Goal: Task Accomplishment & Management: Manage account settings

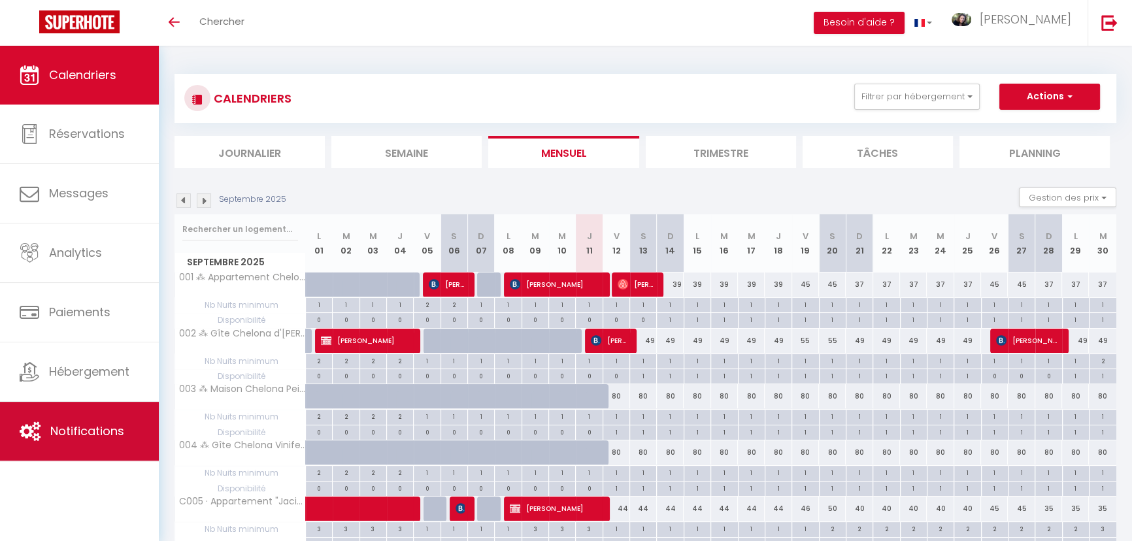
click at [71, 431] on span "Notifications" at bounding box center [87, 431] width 74 height 16
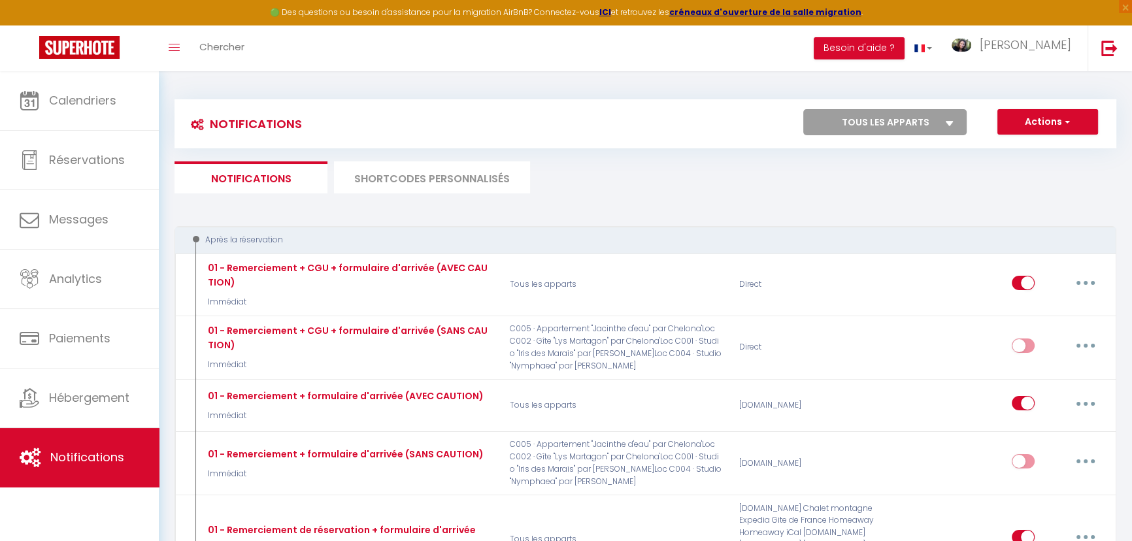
click at [430, 175] on li "SHORTCODES PERSONNALISÉS" at bounding box center [432, 177] width 196 height 32
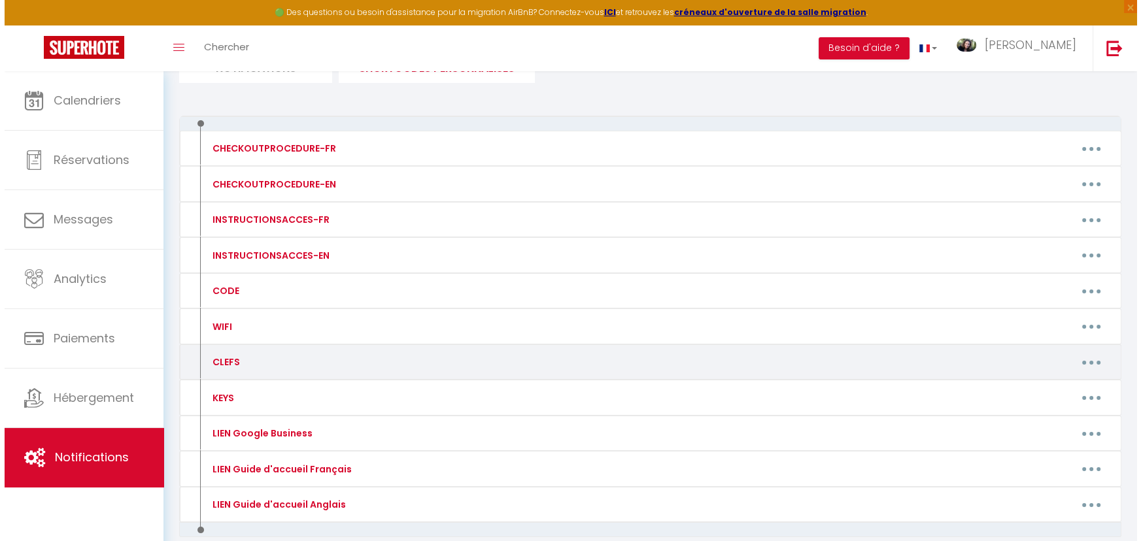
scroll to position [118, 0]
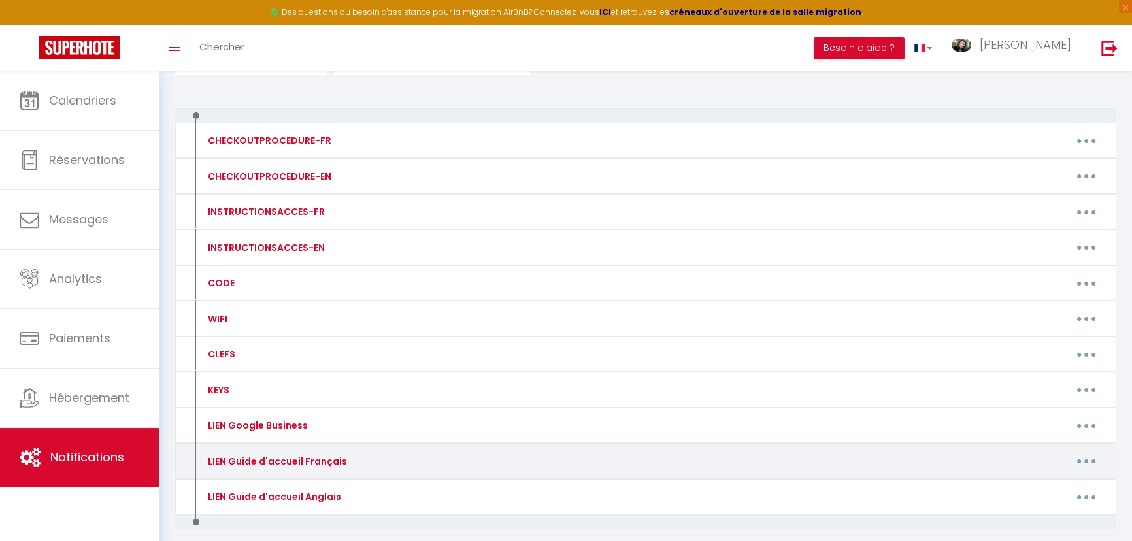
click at [1092, 455] on button "button" at bounding box center [1086, 461] width 37 height 21
click at [1048, 487] on link "Editer" at bounding box center [1052, 491] width 97 height 22
type input "LIEN Guide d'accueil Français"
type textarea "Mes supers Guides d'accueil"
type textarea "https://www.canva.com/design/DAF_8r2TMlo/Kq6oCH_XtepfSqsTKXxRxw/view?utm_conten…"
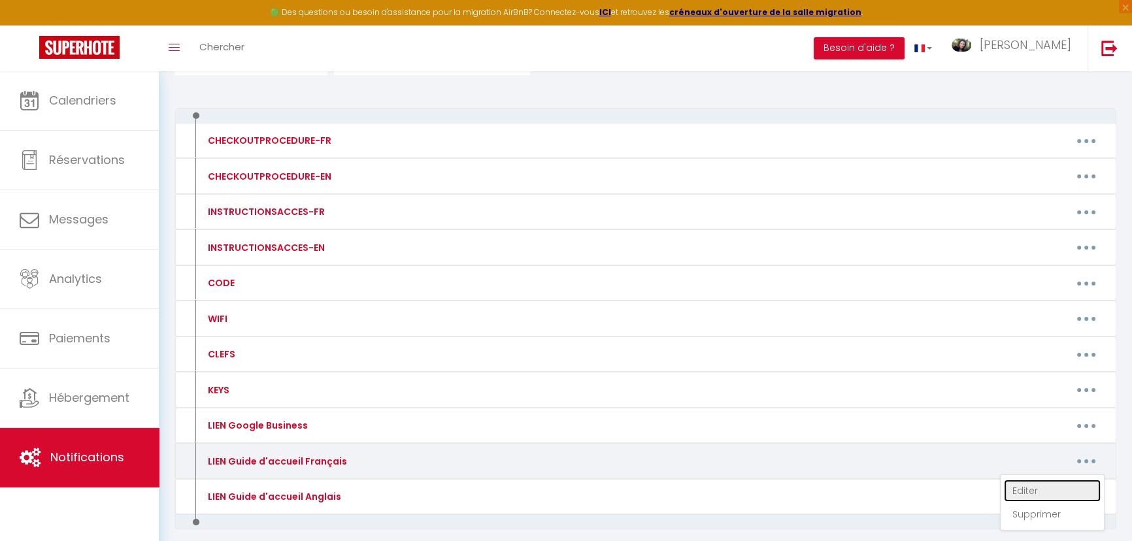
type textarea "https://www.canva.com/design/DAGUm1XU3Zk/bXKl1Io9qA8Gq_g2j1_euw/view?utm_conten…"
type textarea "https://www.canva.com/design/DAGetA5KngM/fOtZUOc3KT5CVkeMQ5i4eg/view?utm_conten…"
type textarea "https://www.canva.com/design/DAGo0NsAU6s/VNbAiVxEmhqOfGskT-vQWQ/view?utm_conten…"
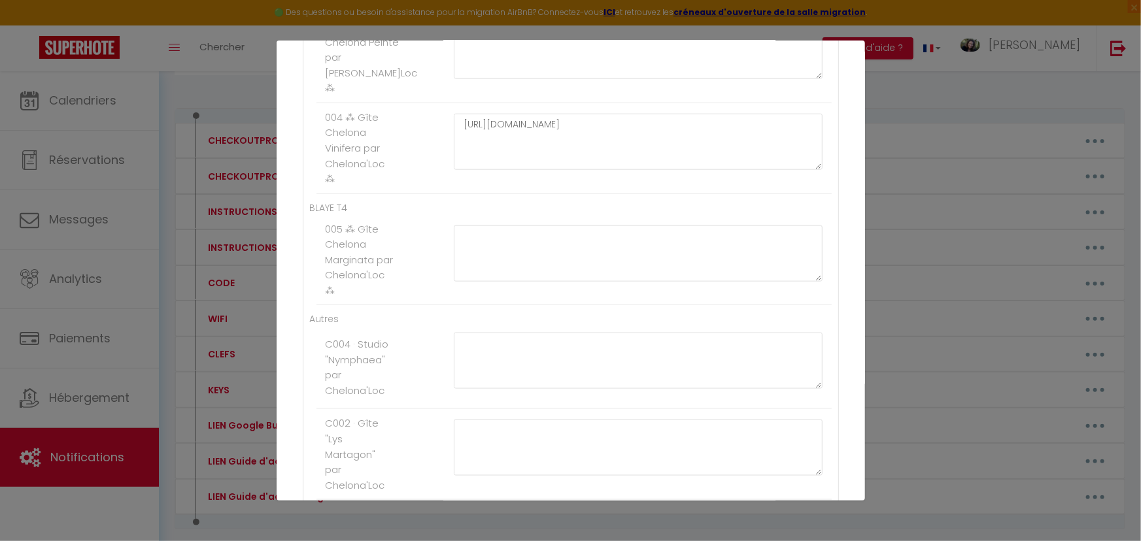
scroll to position [713, 0]
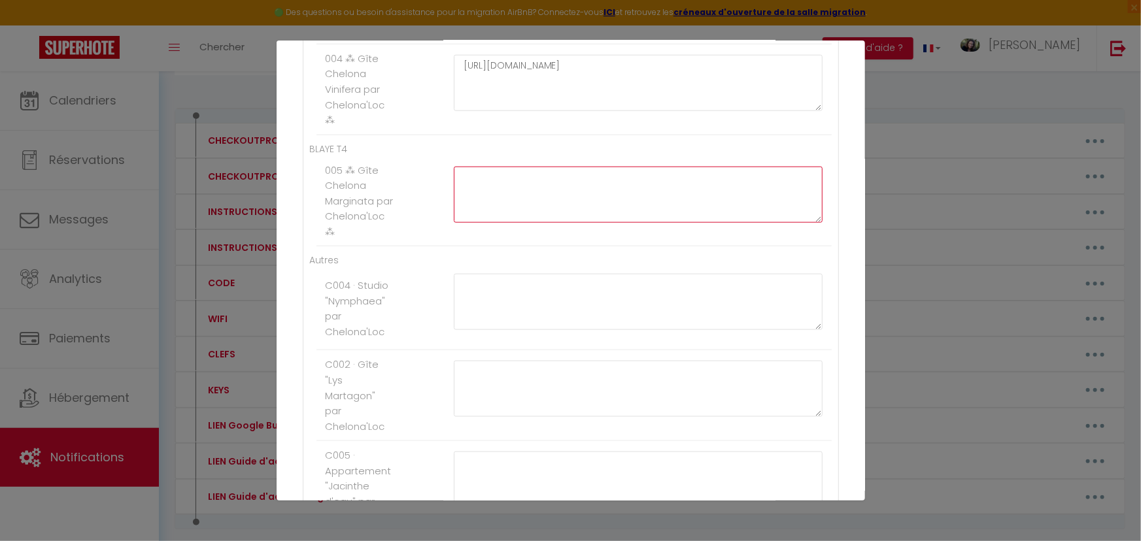
click at [558, 199] on textarea at bounding box center [638, 195] width 369 height 56
paste textarea "https://www.canva.com/design/DAGty04-Yhw/4dIUNq0lsa6php6iDH_vgA/view?utm_conten…"
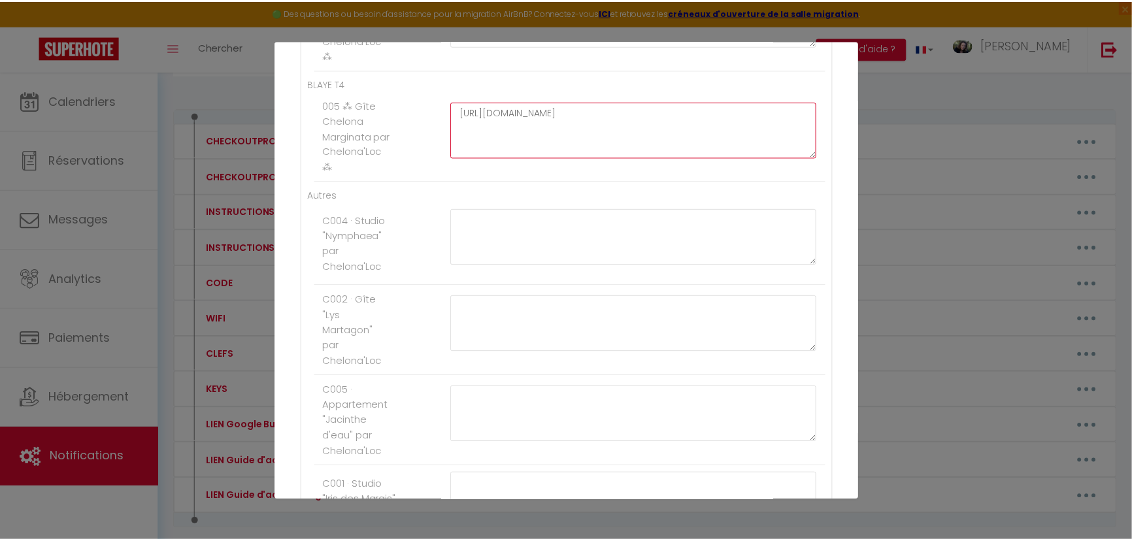
scroll to position [949, 0]
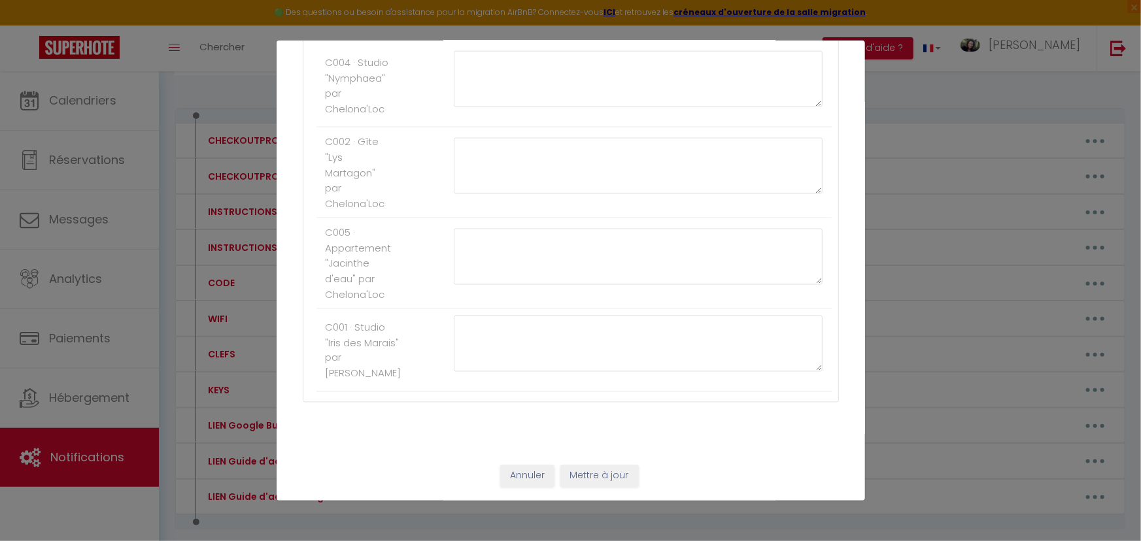
type textarea "https://www.canva.com/design/DAGty04-Yhw/4dIUNq0lsa6php6iDH_vgA/view?utm_conten…"
click at [581, 475] on button "Mettre à jour" at bounding box center [599, 476] width 78 height 22
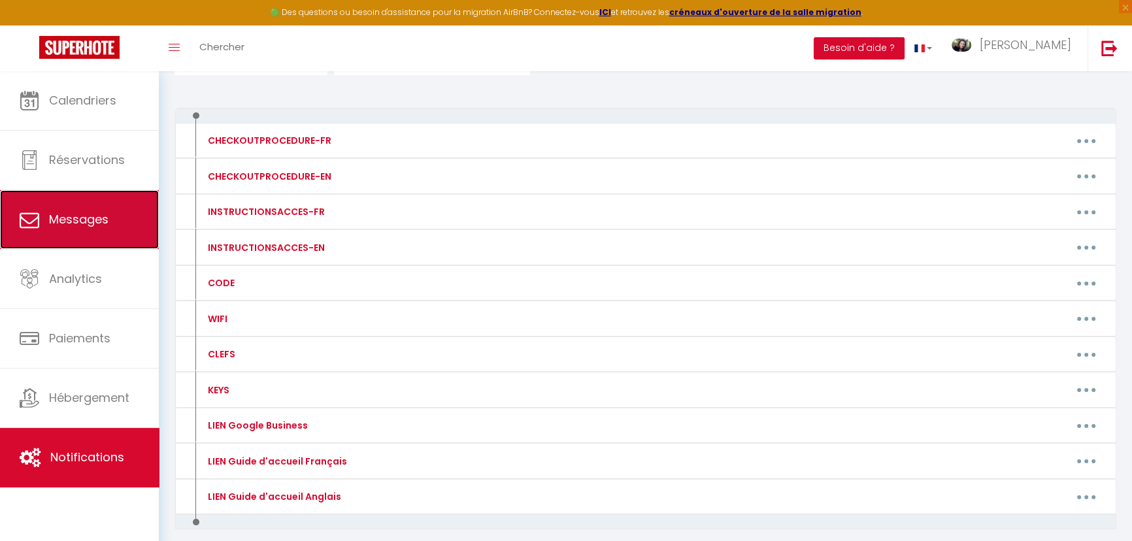
click at [112, 229] on link "Messages" at bounding box center [79, 219] width 159 height 59
select select "message"
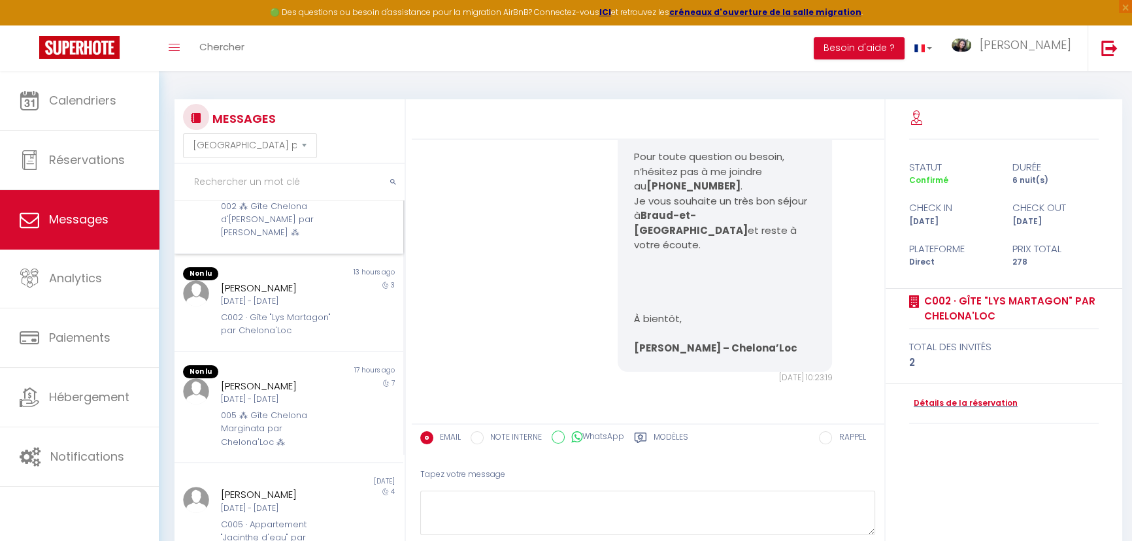
scroll to position [178, 0]
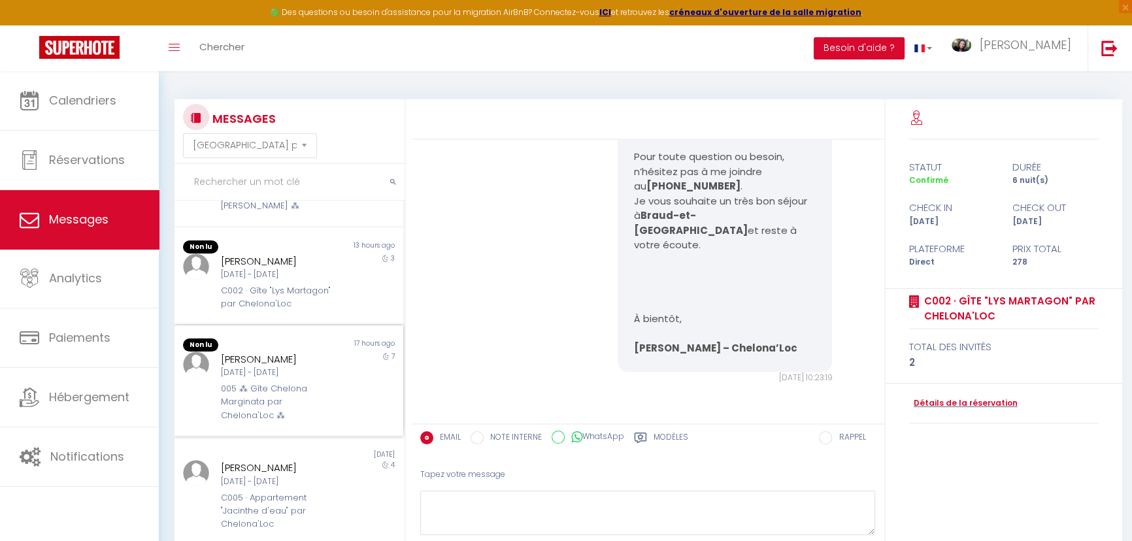
click at [267, 367] on div "Jeu 11 Sep - Jeu 18 Sep" at bounding box center [279, 373] width 116 height 12
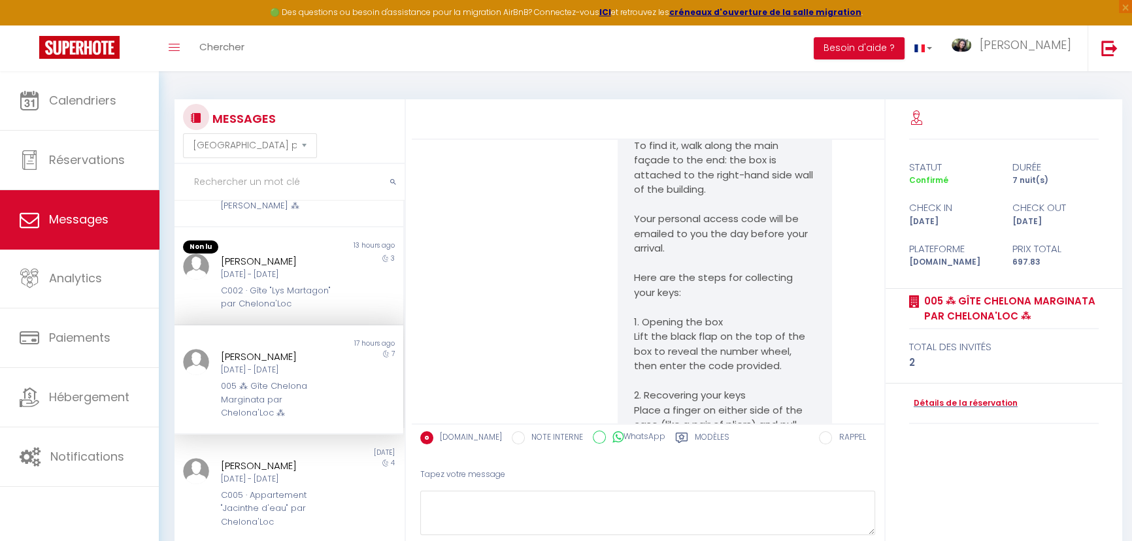
scroll to position [3725, 0]
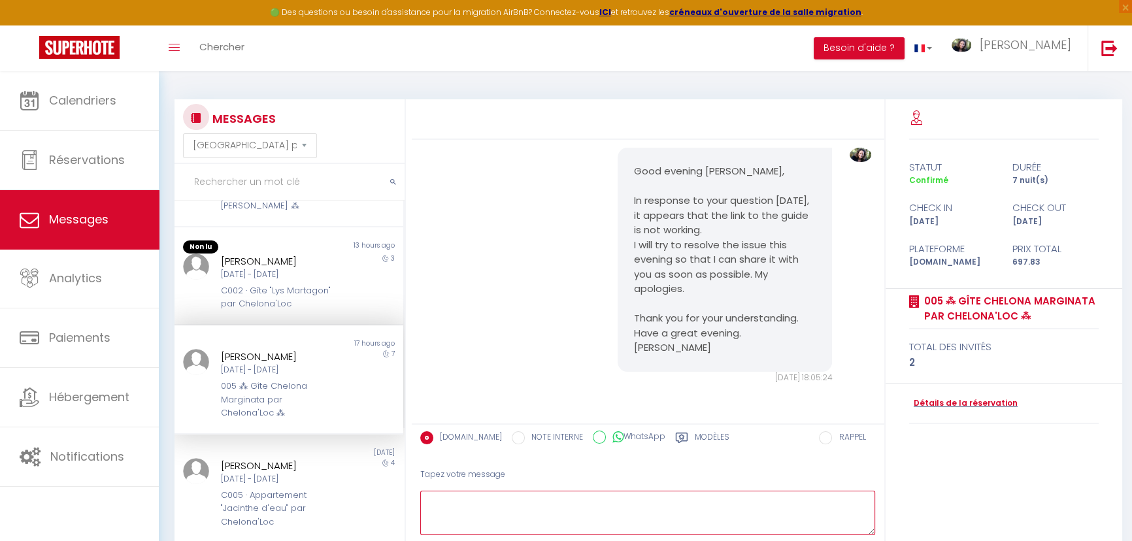
click at [617, 507] on textarea at bounding box center [648, 513] width 456 height 45
paste textarea "Hello, Here is the fixed link for the Traveller's Guide: https://www.canva.com/…"
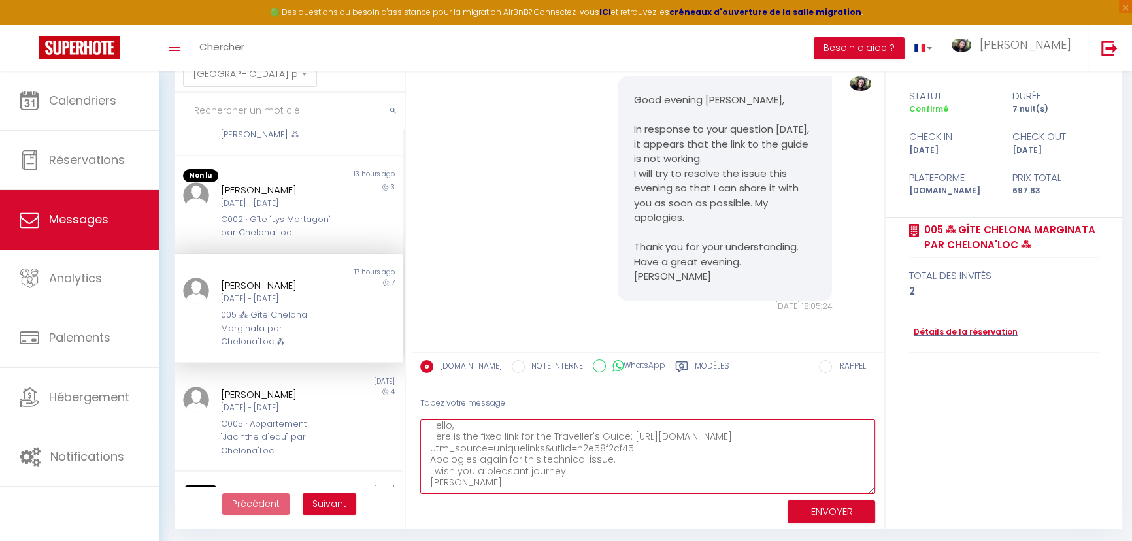
scroll to position [0, 0]
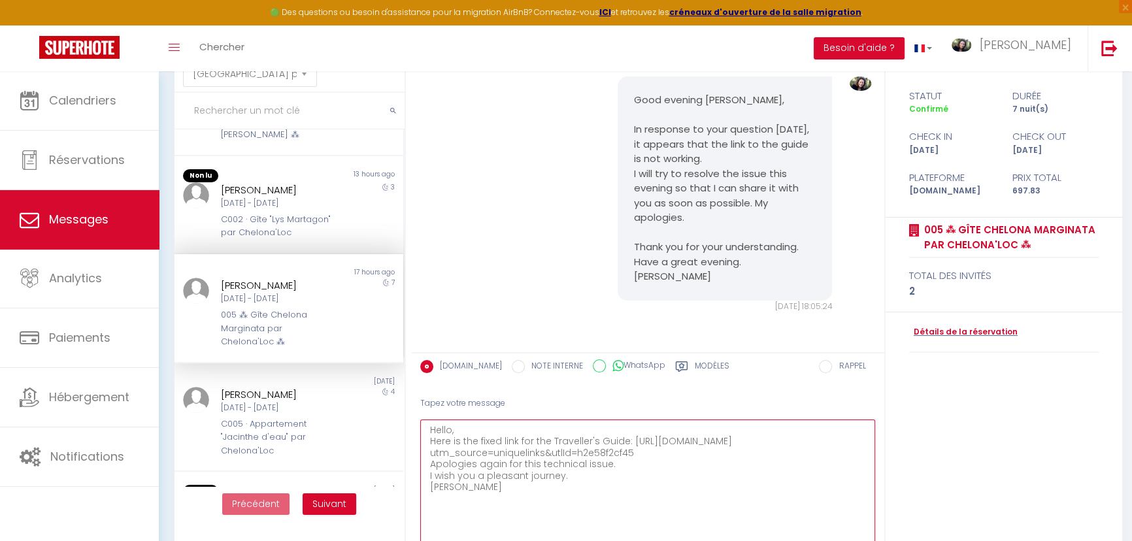
drag, startPoint x: 870, startPoint y: 458, endPoint x: 863, endPoint y: 494, distance: 36.7
click at [883, 470] on html "🟢 Des questions ou besoin d'assistance pour la migration AirBnB? Connectez-vous…" at bounding box center [566, 199] width 1132 height 541
click at [628, 441] on textarea "Hello, Here is the fixed link for the Traveller's Guide: https://www.canva.com/…" at bounding box center [648, 485] width 456 height 131
click at [649, 477] on textarea "Hello, Here is the fixed link for the Traveller's Guide: https://www.canva.com/…" at bounding box center [648, 485] width 456 height 131
click at [513, 430] on textarea "Hello, Here is the fixed link for the Traveller's Guide: https://www.canva.com/…" at bounding box center [648, 485] width 456 height 131
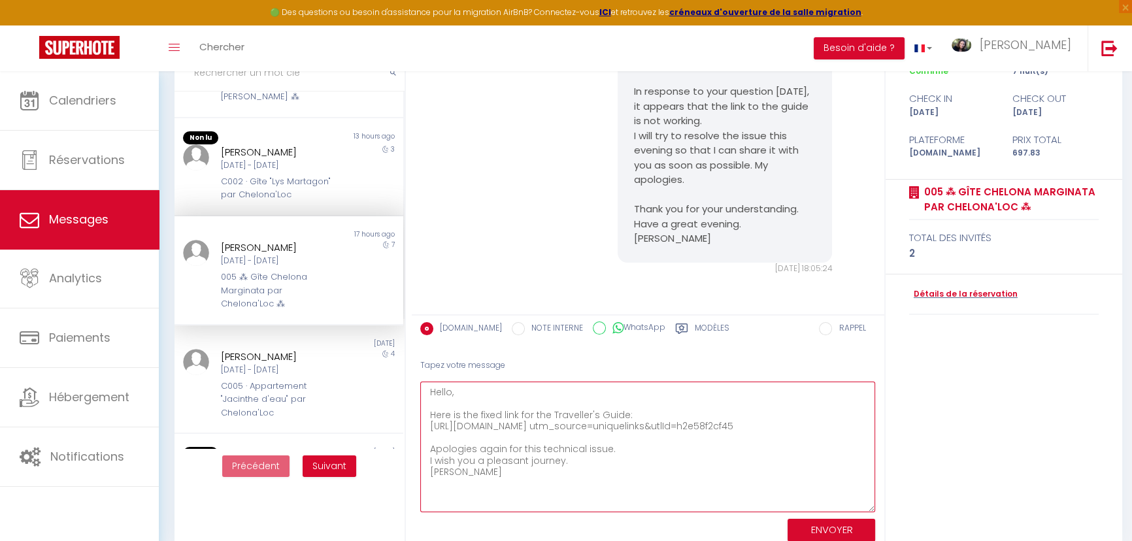
scroll to position [130, 0]
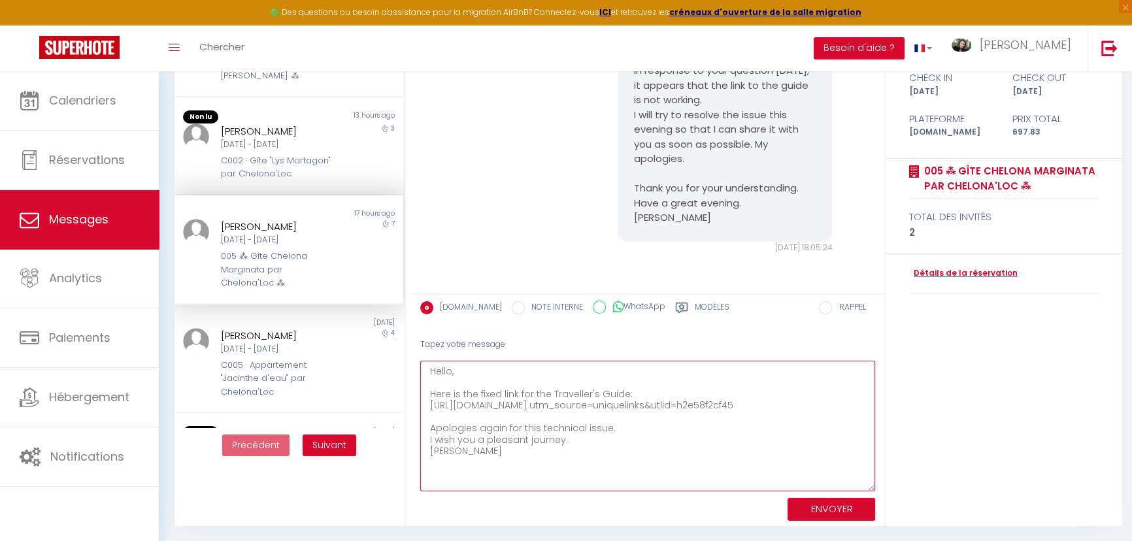
type textarea "Hello, Here is the fixed link for the Traveller's Guide: https://www.canva.com/…"
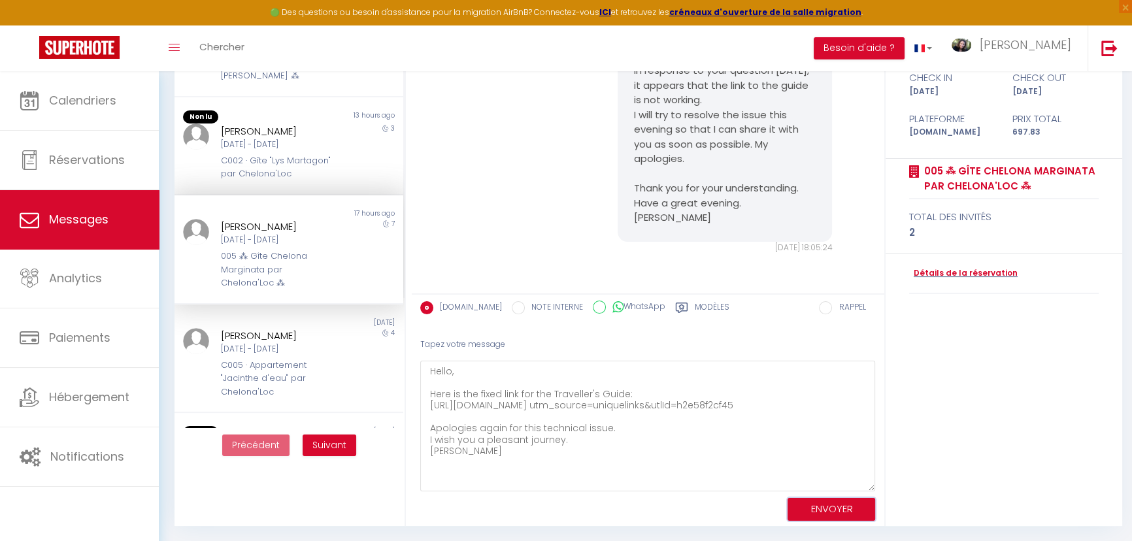
click at [836, 506] on button "ENVOYER" at bounding box center [832, 509] width 88 height 23
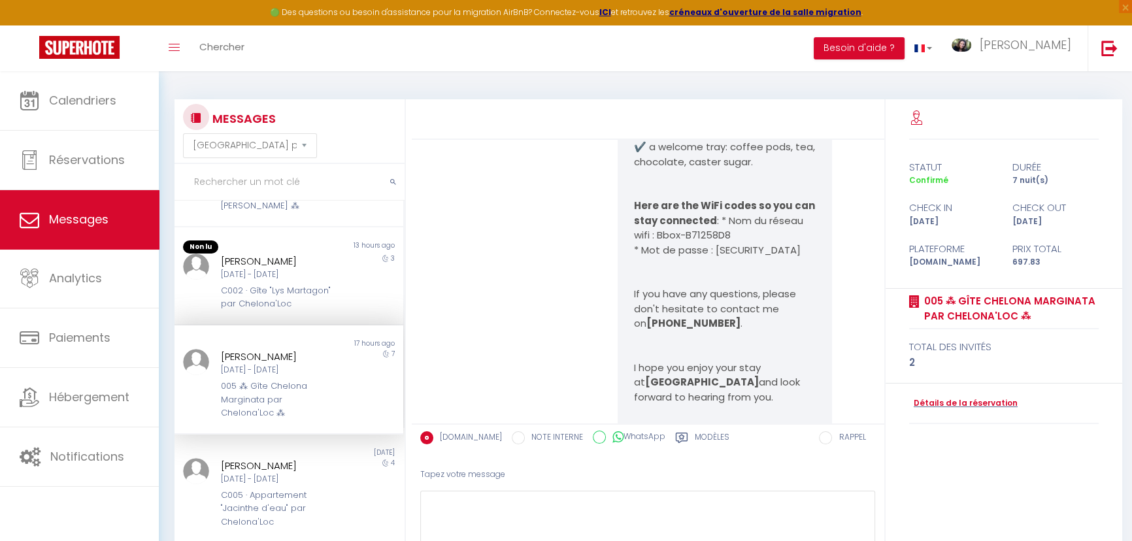
scroll to position [3239, 0]
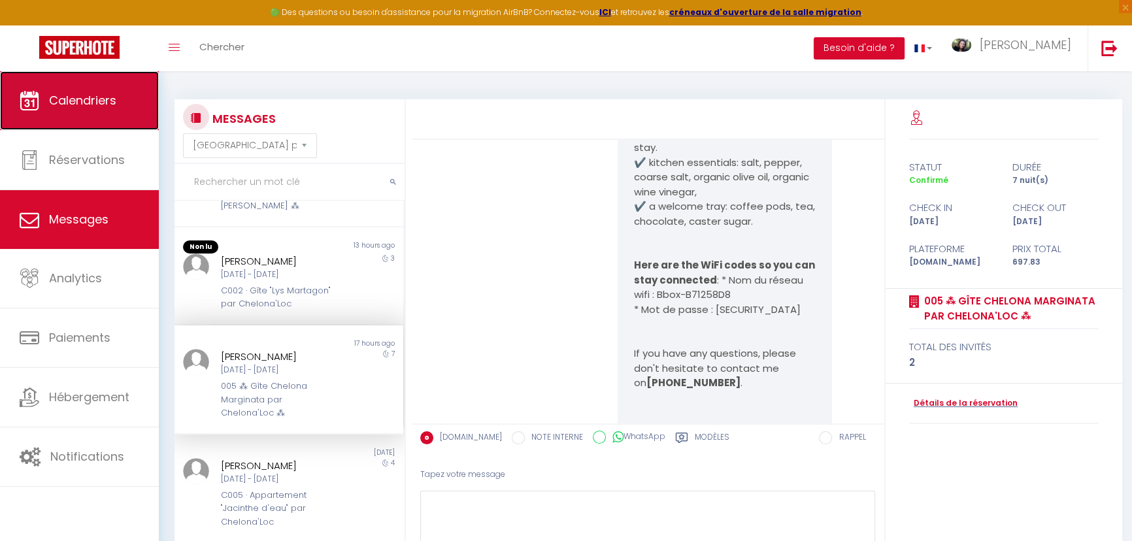
click at [80, 104] on span "Calendriers" at bounding box center [82, 100] width 67 height 16
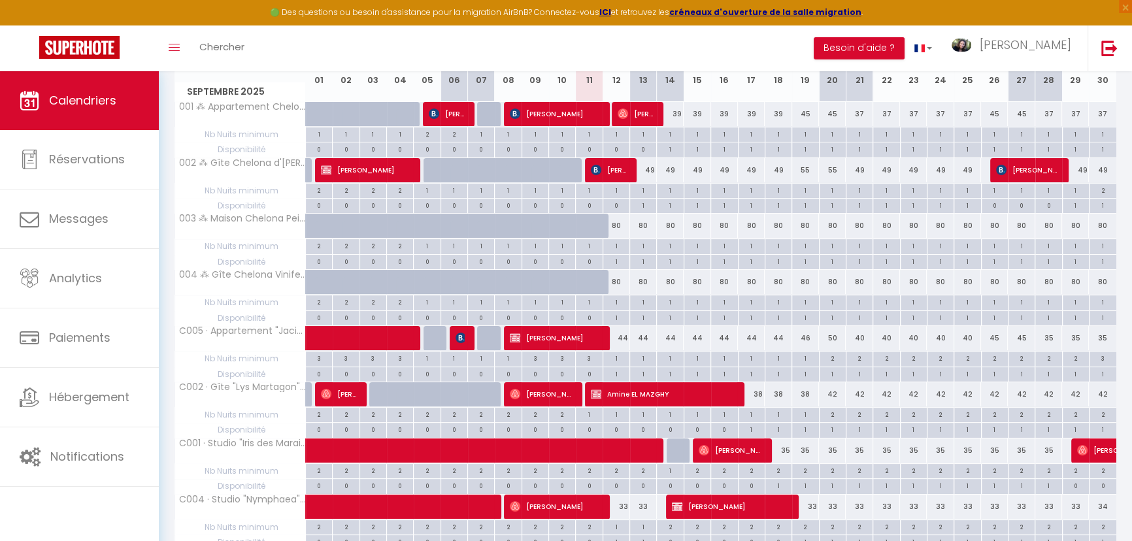
scroll to position [191, 0]
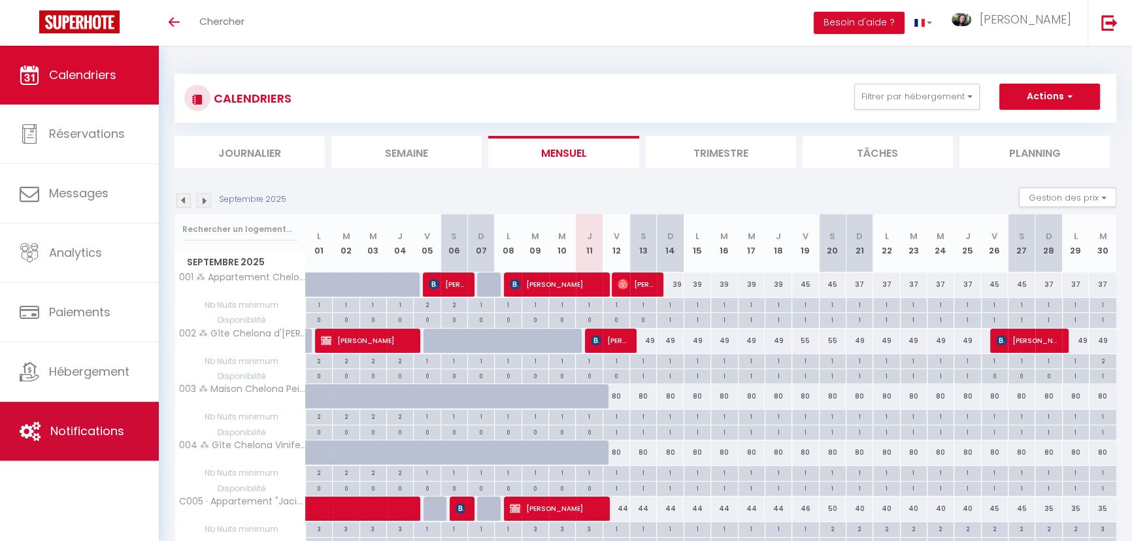
click at [77, 438] on span "Notifications" at bounding box center [87, 431] width 74 height 16
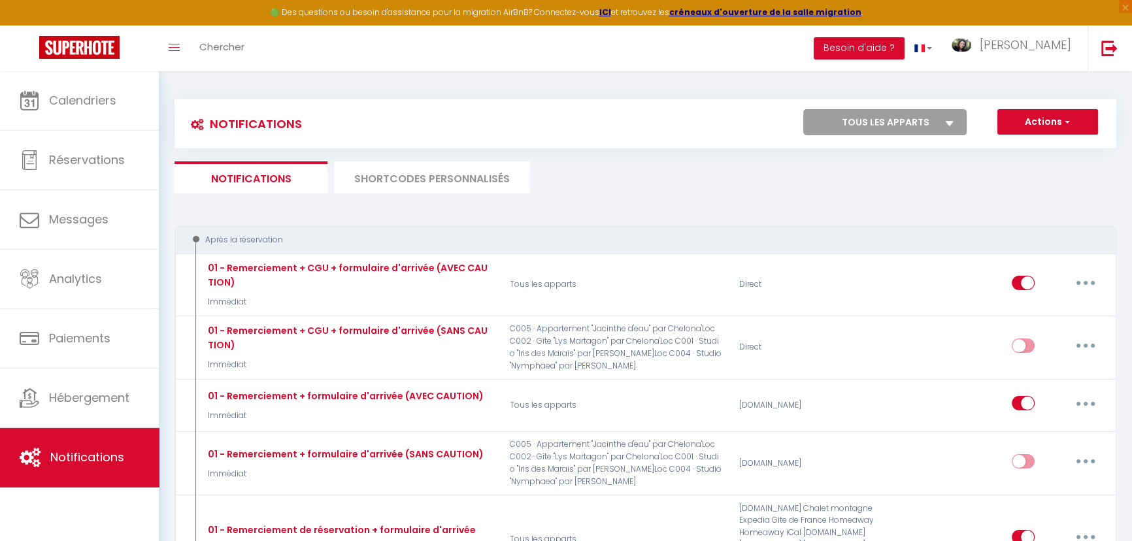
click at [382, 171] on li "SHORTCODES PERSONNALISÉS" at bounding box center [432, 177] width 196 height 32
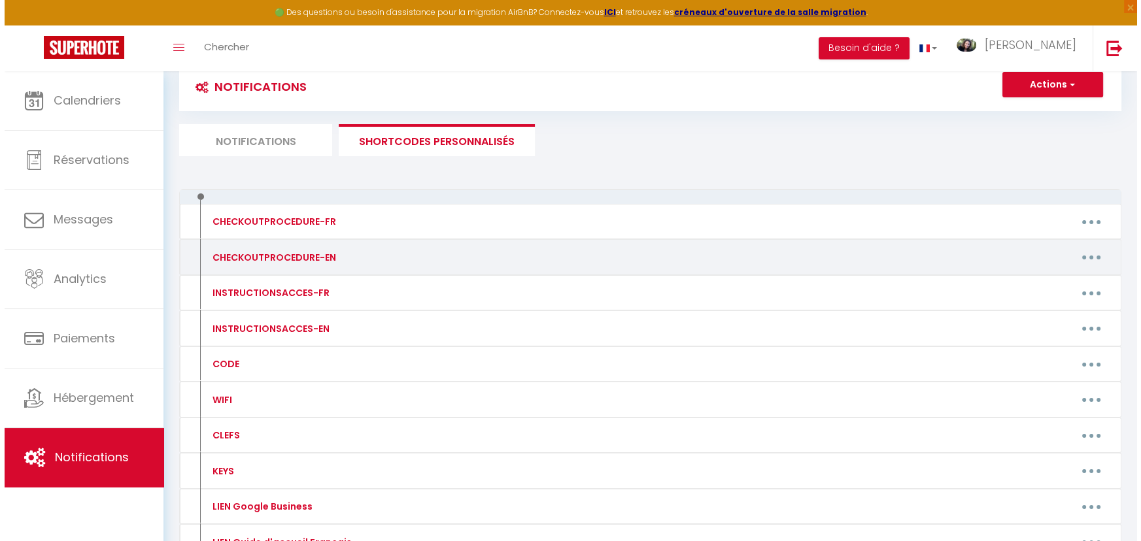
scroll to position [175, 0]
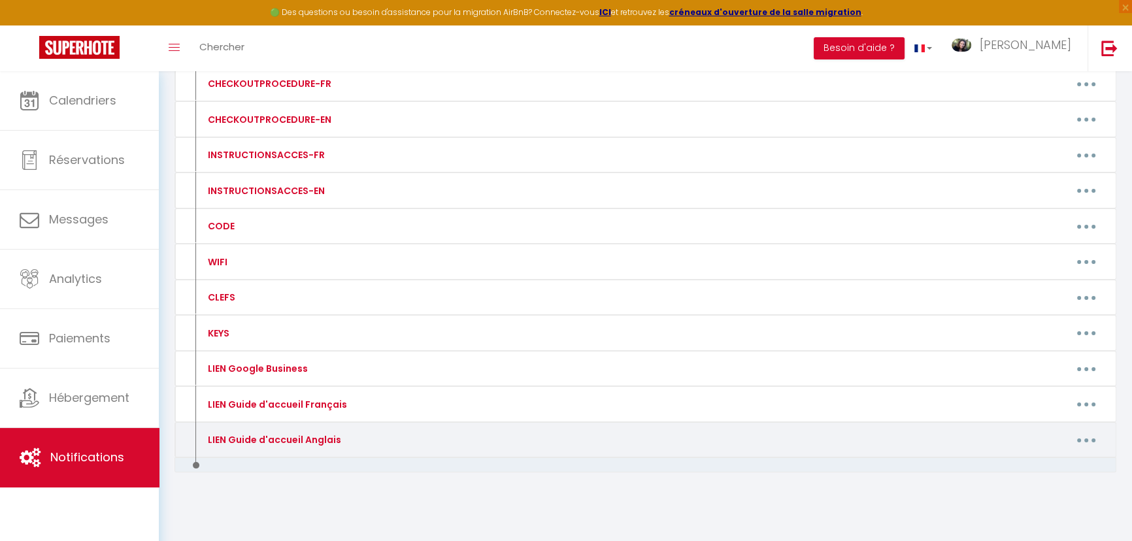
click at [1085, 439] on icon "button" at bounding box center [1087, 441] width 4 height 4
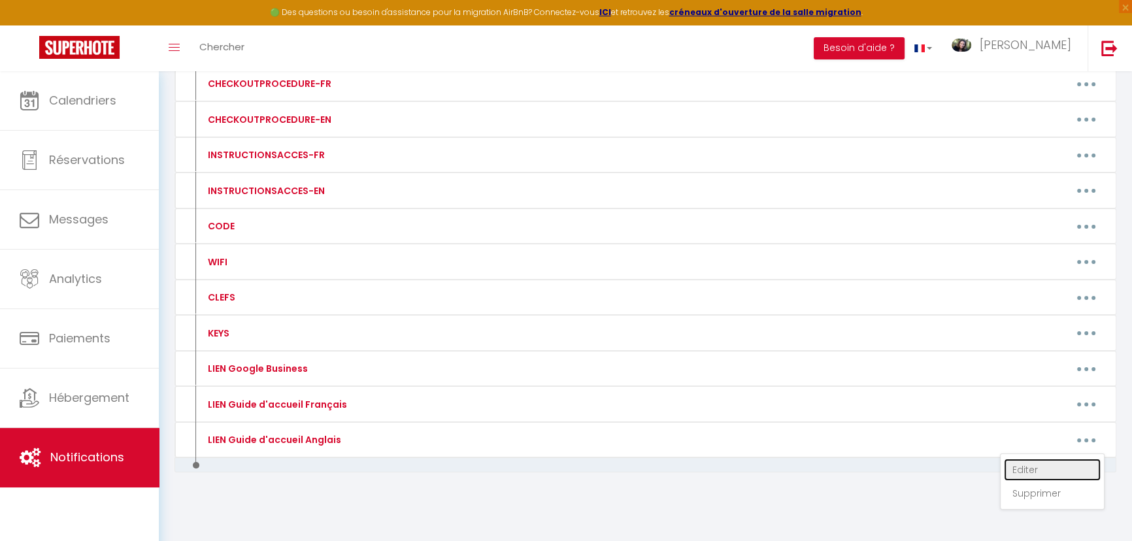
click at [1052, 467] on link "Editer" at bounding box center [1052, 470] width 97 height 22
type input "LIEN Guide d'accueil Anglais"
type textarea "Mes supers Guides d'accueil"
type textarea "[URL][DOMAIN_NAME]"
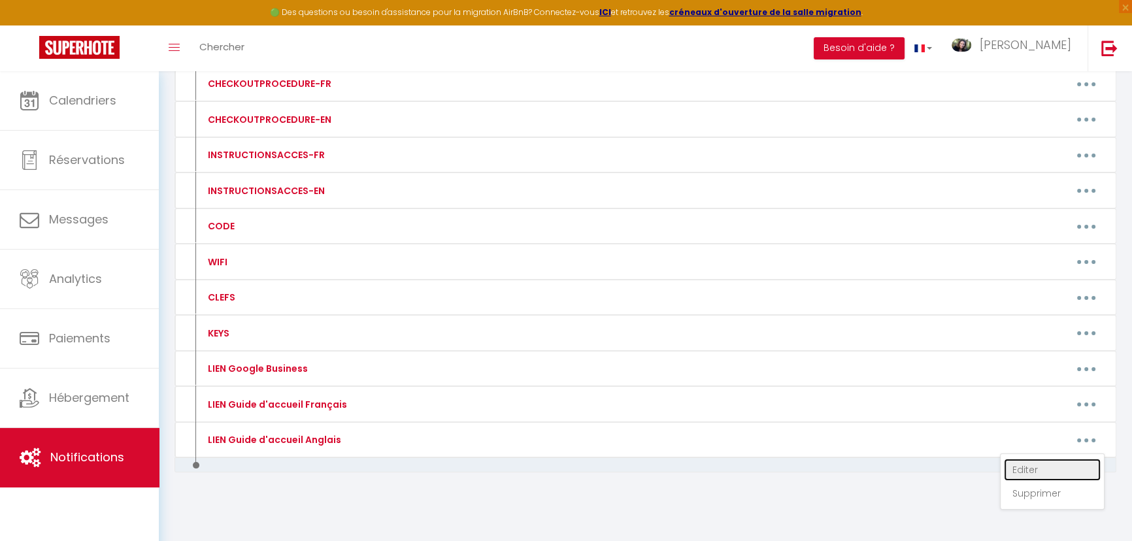
type textarea "[URL][DOMAIN_NAME]"
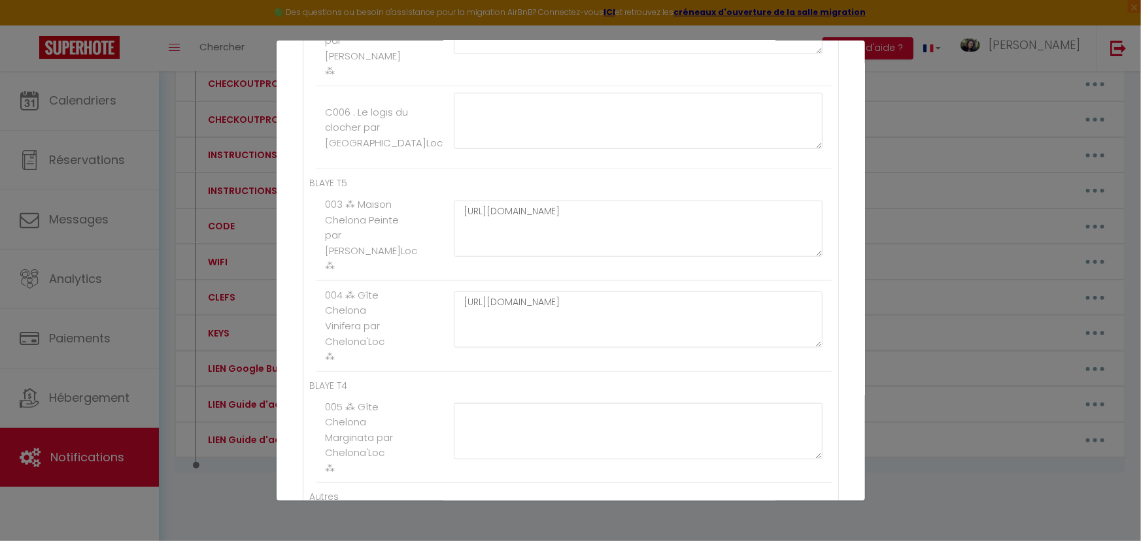
scroll to position [535, 0]
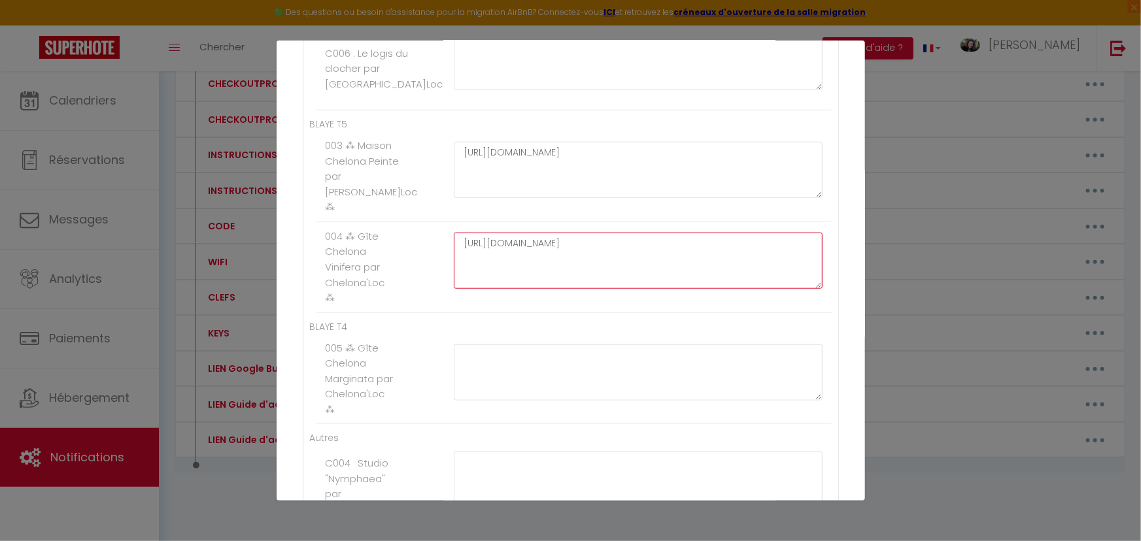
drag, startPoint x: 709, startPoint y: 279, endPoint x: 386, endPoint y: 219, distance: 328.4
click at [386, 219] on ul "BLAYE T5 003 ⁂ Maison Chelona Peinte par Chelona'Loc ⁂ [URL][DOMAIN_NAME] 004 ⁂…" at bounding box center [571, 215] width 522 height 196
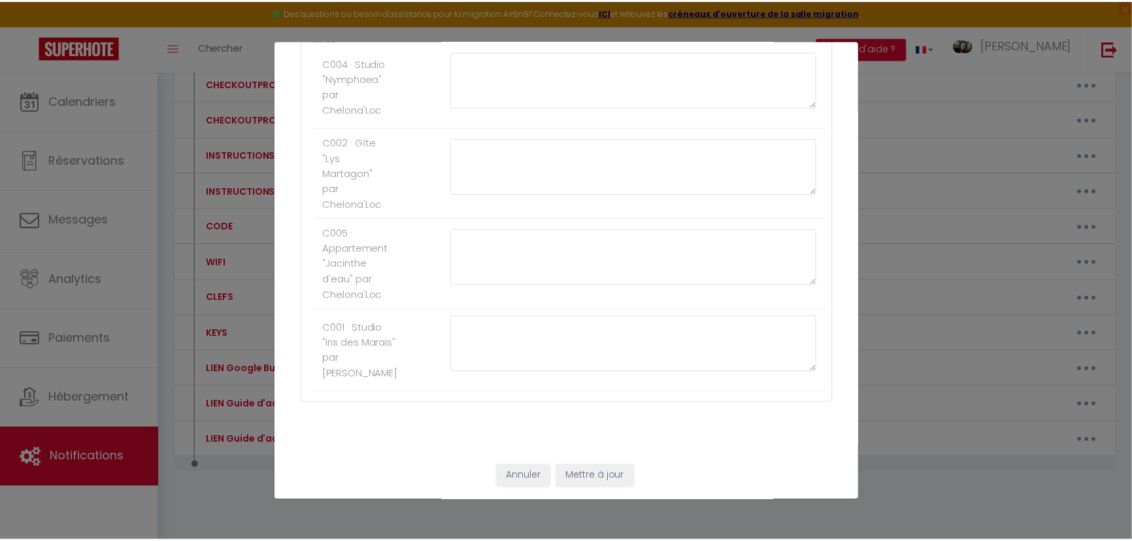
scroll to position [949, 0]
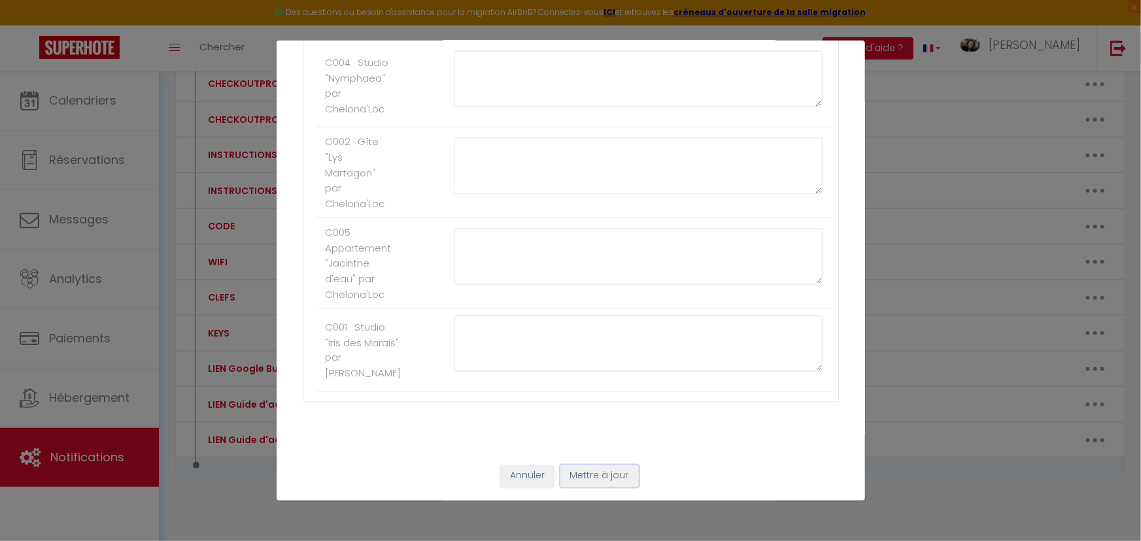
click at [586, 475] on button "Mettre à jour" at bounding box center [599, 476] width 78 height 22
